Goal: Task Accomplishment & Management: Manage account settings

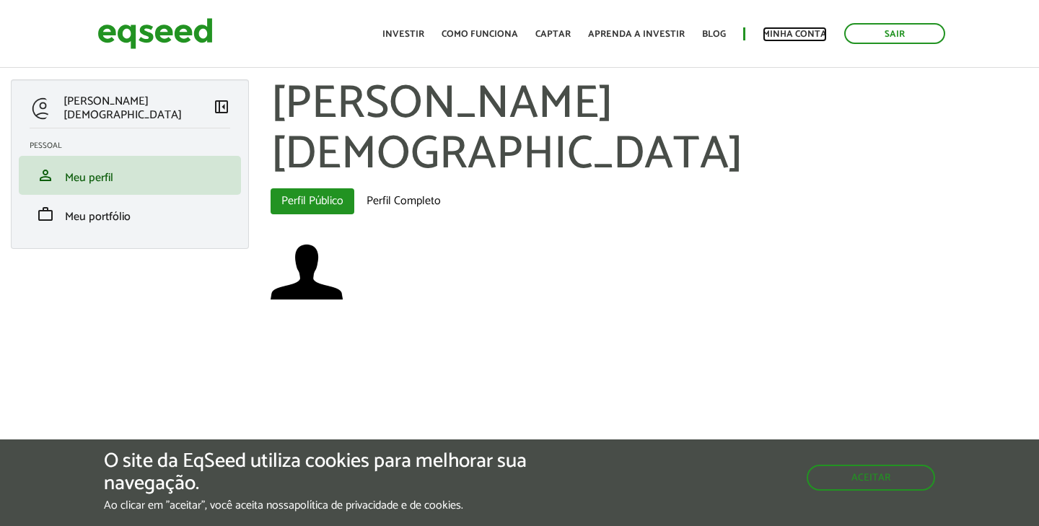
click at [810, 35] on link "Minha conta" at bounding box center [794, 34] width 64 height 9
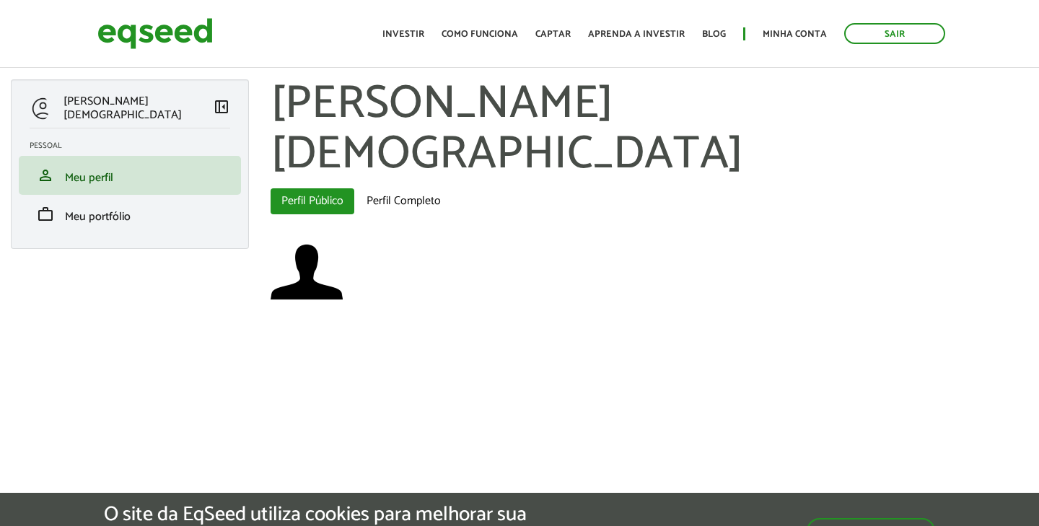
click at [809, 33] on link "Minha conta" at bounding box center [794, 34] width 64 height 9
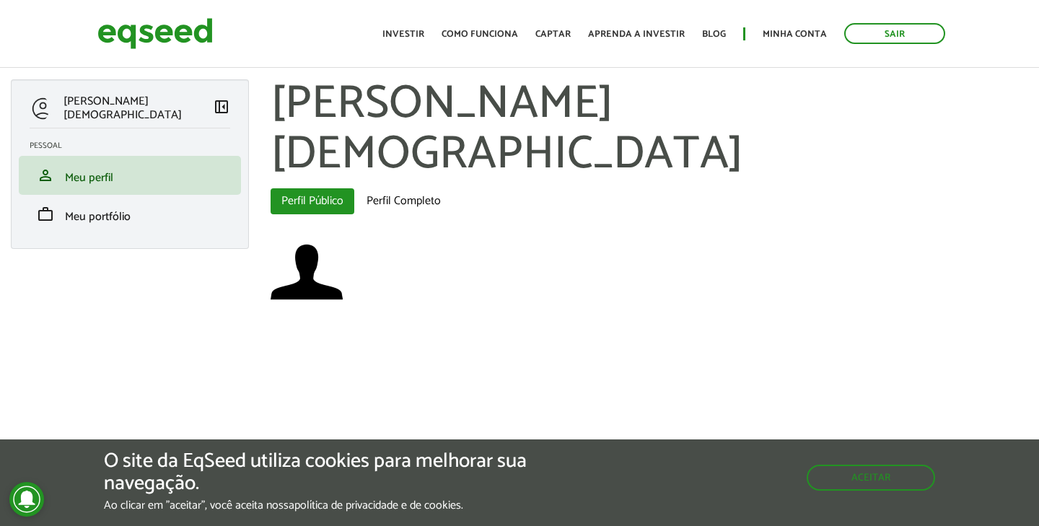
click at [214, 99] on span "left_panel_close" at bounding box center [221, 106] width 17 height 17
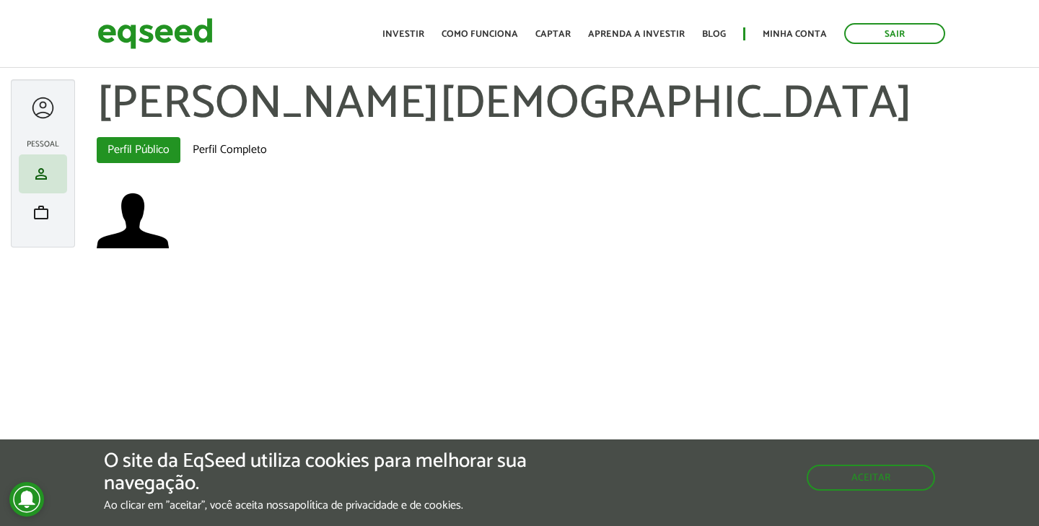
click at [227, 130] on h1 "[PERSON_NAME][DEMOGRAPHIC_DATA]" at bounding box center [562, 104] width 931 height 50
click at [232, 144] on link "Perfil Completo" at bounding box center [230, 150] width 96 height 26
click at [243, 150] on link "Perfil Completo" at bounding box center [230, 150] width 96 height 26
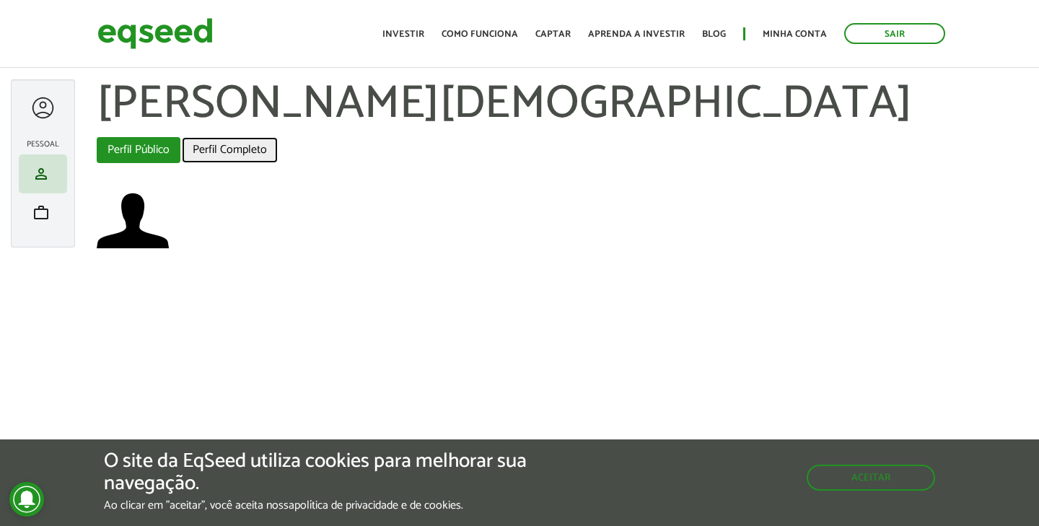
click at [242, 150] on link "Perfil Completo" at bounding box center [230, 150] width 96 height 26
click at [35, 223] on li "work Meu portfólio" at bounding box center [43, 212] width 48 height 39
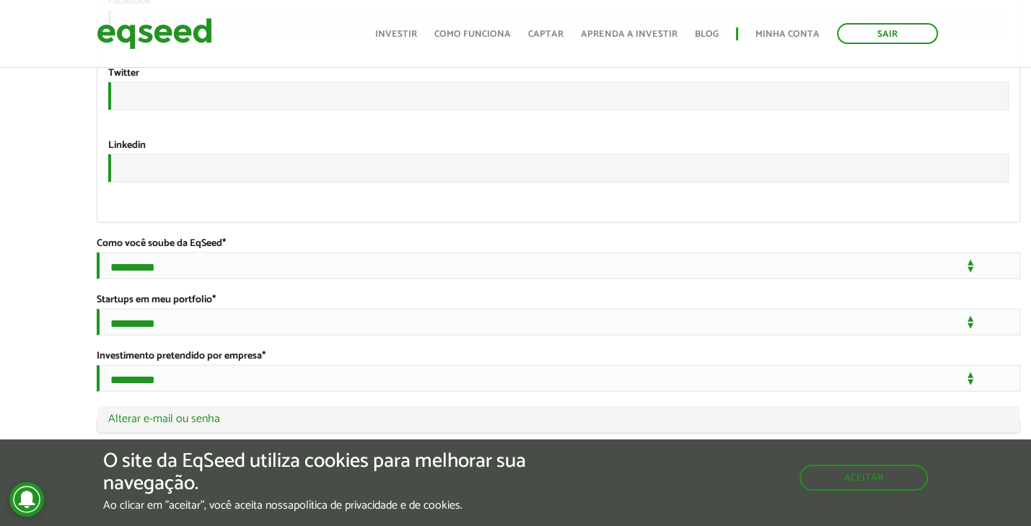
scroll to position [2534, 0]
